Goal: Task Accomplishment & Management: Manage account settings

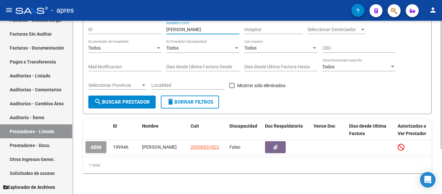
scroll to position [61, 0]
click at [421, 178] on div "Open Intercom Messenger" at bounding box center [427, 179] width 17 height 17
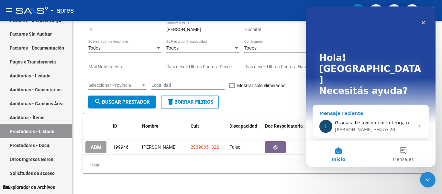
scroll to position [0, 0]
click at [396, 120] on span "Gracias. Le aviso ni bien tenga novedades." at bounding box center [383, 122] width 97 height 5
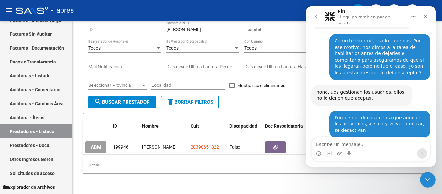
scroll to position [819, 0]
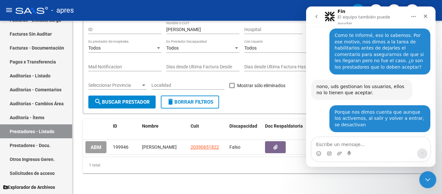
click at [430, 179] on icon "Cerrar Intercom Messenger" at bounding box center [426, 179] width 8 height 8
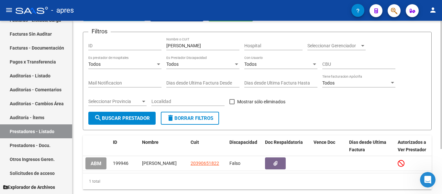
scroll to position [0, 0]
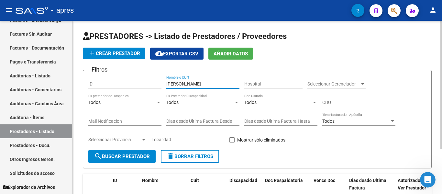
drag, startPoint x: 199, startPoint y: 84, endPoint x: 122, endPoint y: 93, distance: 77.9
click at [122, 91] on div "Filtros ID [PERSON_NAME] Nombre o CUIT Hospital Seleccionar Gerenciador Selecci…" at bounding box center [256, 112] width 337 height 74
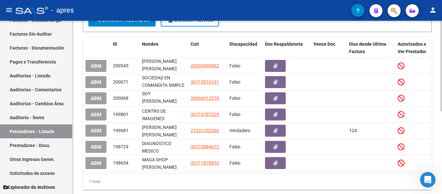
scroll to position [158, 0]
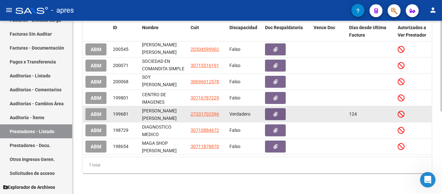
type input "[PERSON_NAME]"
click at [96, 111] on span "ABM" at bounding box center [96, 114] width 11 height 6
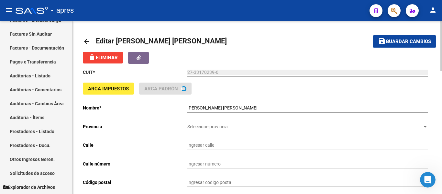
scroll to position [32, 0]
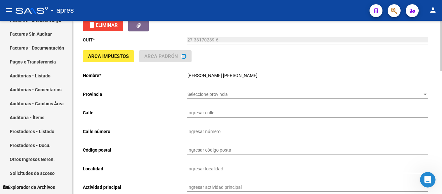
type input "SAN JUAN"
type input "1421"
type input "1879"
type input "QUILMES OESTE"
type input "869090"
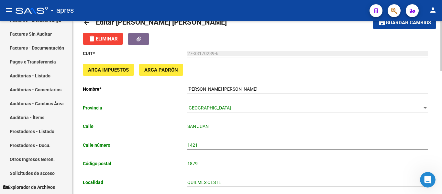
scroll to position [3, 0]
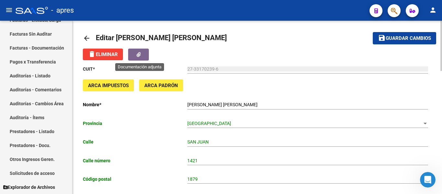
click at [140, 54] on icon "button" at bounding box center [138, 54] width 4 height 5
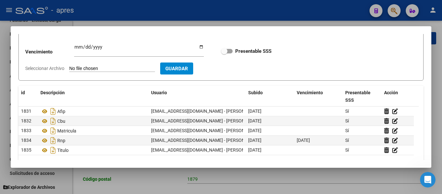
scroll to position [0, 0]
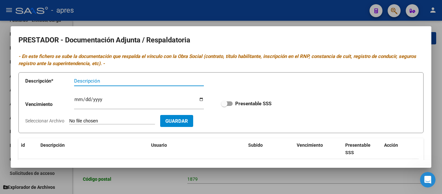
click at [121, 185] on div at bounding box center [221, 97] width 442 height 194
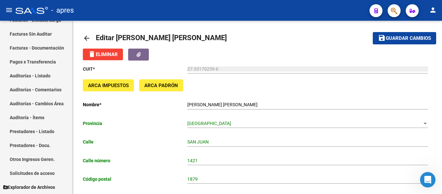
click at [34, 10] on div at bounding box center [32, 10] width 32 height 7
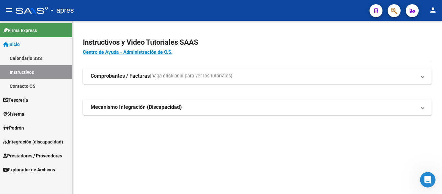
click at [44, 153] on span "Prestadores / Proveedores" at bounding box center [32, 155] width 59 height 7
click at [50, 156] on span "Prestadores / Proveedores" at bounding box center [32, 155] width 59 height 7
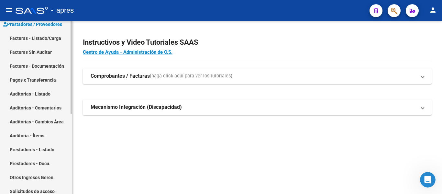
scroll to position [149, 0]
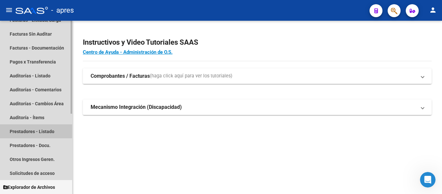
click at [44, 133] on link "Prestadores - Listado" at bounding box center [36, 131] width 72 height 14
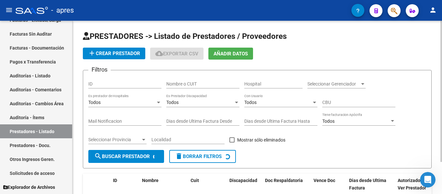
scroll to position [108, 0]
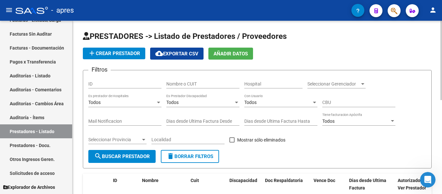
click at [220, 78] on div "Nombre o CUIT" at bounding box center [202, 81] width 73 height 13
paste input "[PERSON_NAME]"
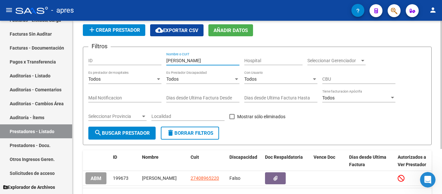
scroll to position [61, 0]
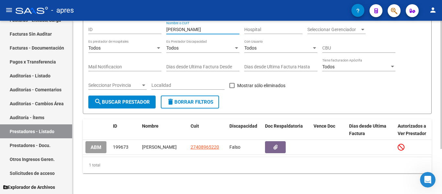
type input "[PERSON_NAME]"
click at [274, 150] on datatable-selection "ABM 199673 [PERSON_NAME] 27408965220 Falso [DATE]" at bounding box center [257, 152] width 348 height 5
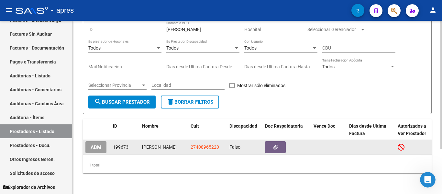
click at [275, 145] on button "button" at bounding box center [275, 147] width 21 height 12
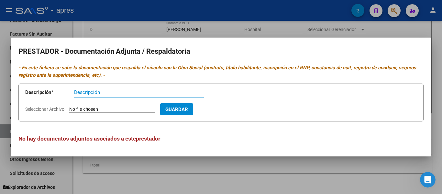
click at [201, 172] on div at bounding box center [221, 97] width 442 height 194
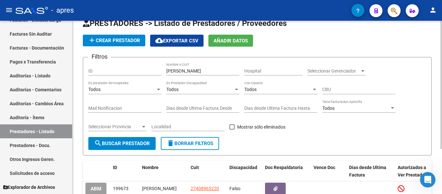
scroll to position [0, 0]
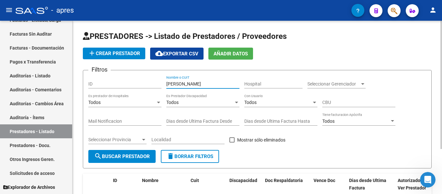
drag, startPoint x: 205, startPoint y: 83, endPoint x: 121, endPoint y: 89, distance: 84.6
click at [121, 89] on div "Filtros ID [PERSON_NAME] Nombre o CUIT Hospital Seleccionar Gerenciador Selecci…" at bounding box center [256, 112] width 337 height 74
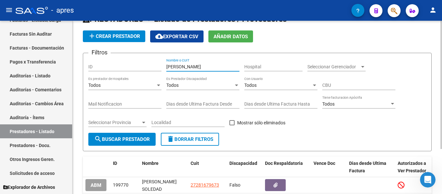
scroll to position [32, 0]
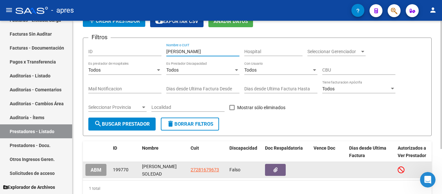
type input "[PERSON_NAME]"
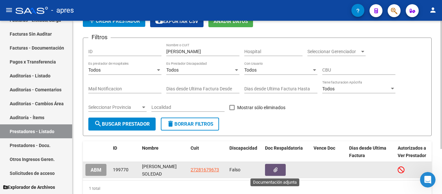
click at [280, 169] on button "button" at bounding box center [275, 170] width 21 height 12
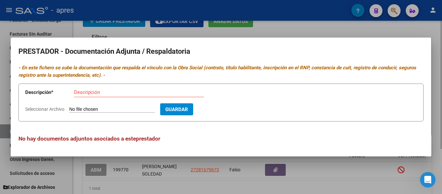
drag, startPoint x: 188, startPoint y: 187, endPoint x: 189, endPoint y: 192, distance: 4.8
click at [188, 187] on div at bounding box center [221, 97] width 442 height 194
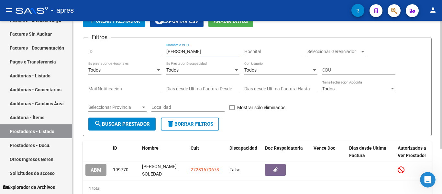
drag, startPoint x: 198, startPoint y: 52, endPoint x: 180, endPoint y: 52, distance: 18.1
click at [180, 52] on input "[PERSON_NAME]" at bounding box center [202, 51] width 73 height 5
drag, startPoint x: 176, startPoint y: 52, endPoint x: 152, endPoint y: 52, distance: 23.6
click at [152, 52] on div "Filtros ID [PERSON_NAME] Nombre o CUIT Hospital Seleccionar Gerenciador Selecci…" at bounding box center [256, 80] width 337 height 74
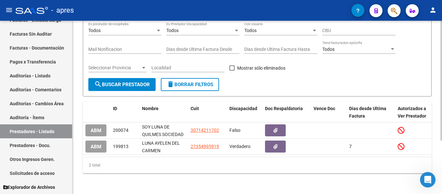
scroll to position [77, 0]
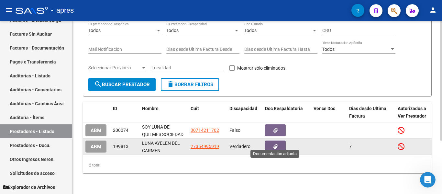
type input "luna"
click at [277, 144] on icon "button" at bounding box center [275, 146] width 4 height 5
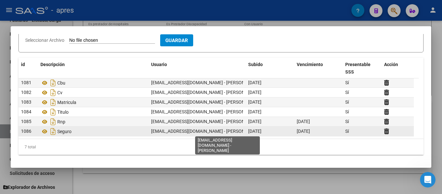
scroll to position [0, 0]
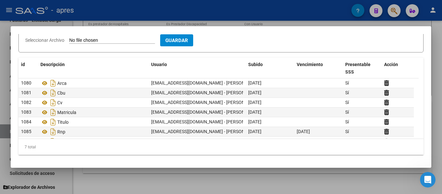
click at [253, 176] on div at bounding box center [221, 97] width 442 height 194
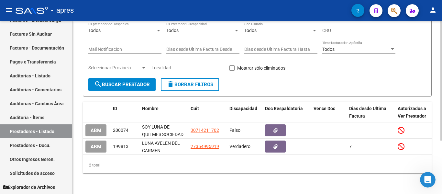
scroll to position [12, 0]
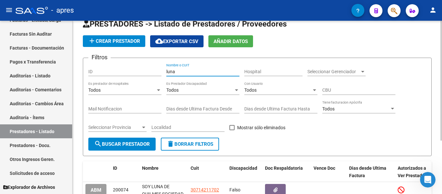
drag, startPoint x: 182, startPoint y: 72, endPoint x: 141, endPoint y: 72, distance: 41.4
click at [141, 72] on div "Filtros ID luna Nombre o CUIT Hospital Seleccionar Gerenciador Seleccionar Gere…" at bounding box center [256, 100] width 337 height 74
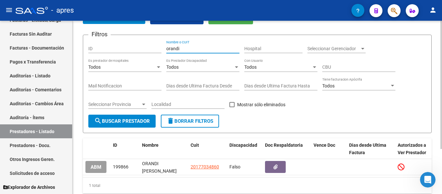
scroll to position [45, 0]
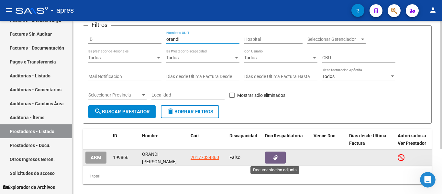
type input "orandi"
click at [276, 159] on icon "button" at bounding box center [275, 157] width 4 height 5
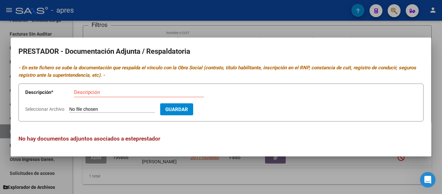
click at [198, 177] on div at bounding box center [221, 97] width 442 height 194
